Goal: Navigation & Orientation: Find specific page/section

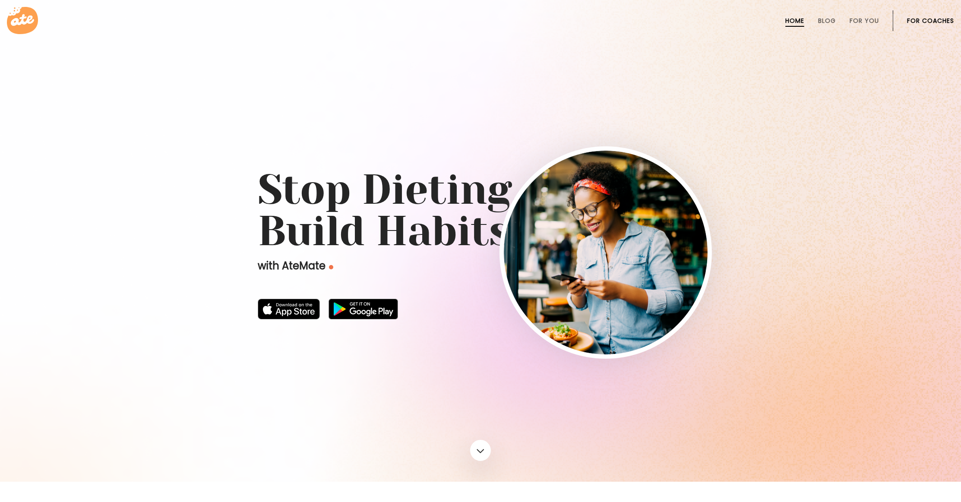
click at [925, 22] on link "For Coaches" at bounding box center [930, 20] width 47 height 7
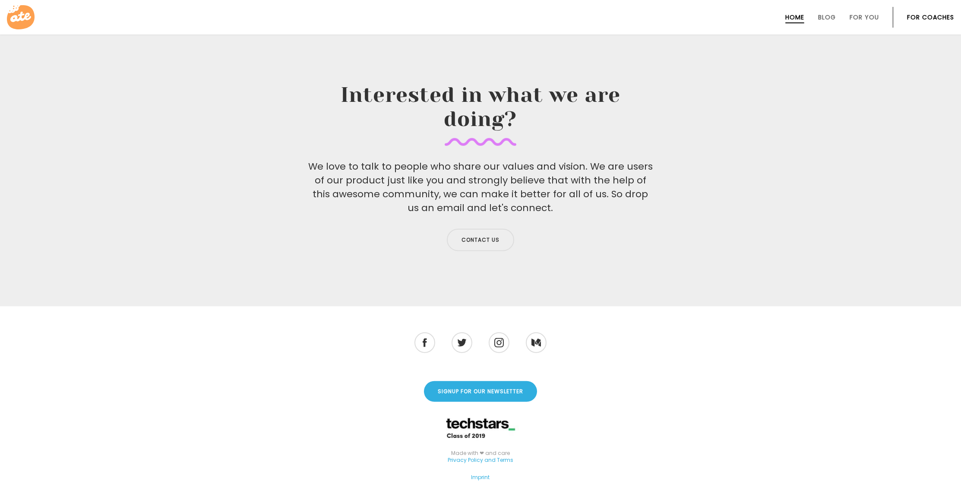
scroll to position [2809, 0]
click at [489, 447] on div "Made with ❤ and care Privacy Policy and Terms" at bounding box center [480, 462] width 943 height 31
click at [489, 457] on link "Privacy Policy and Terms" at bounding box center [481, 461] width 66 height 8
